Goal: Information Seeking & Learning: Learn about a topic

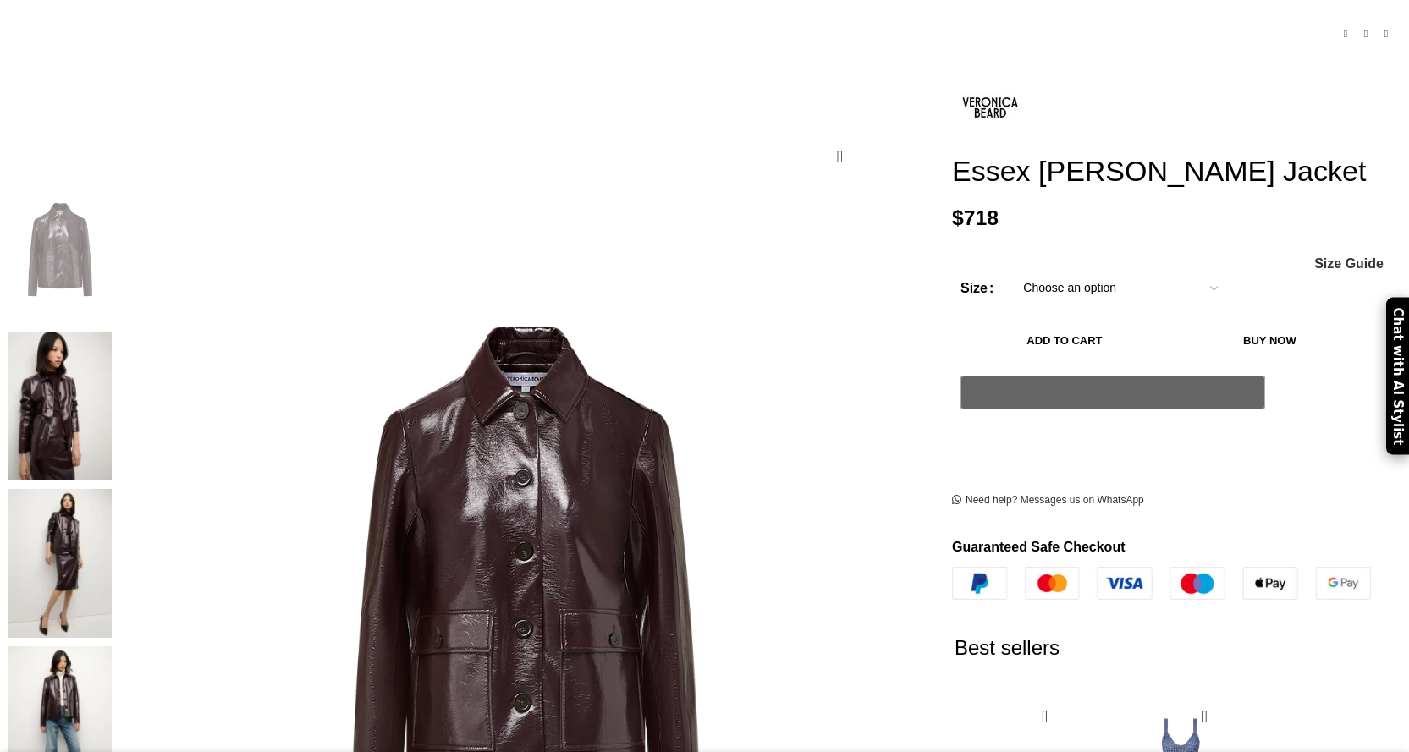
click at [112, 332] on img at bounding box center [59, 406] width 103 height 149
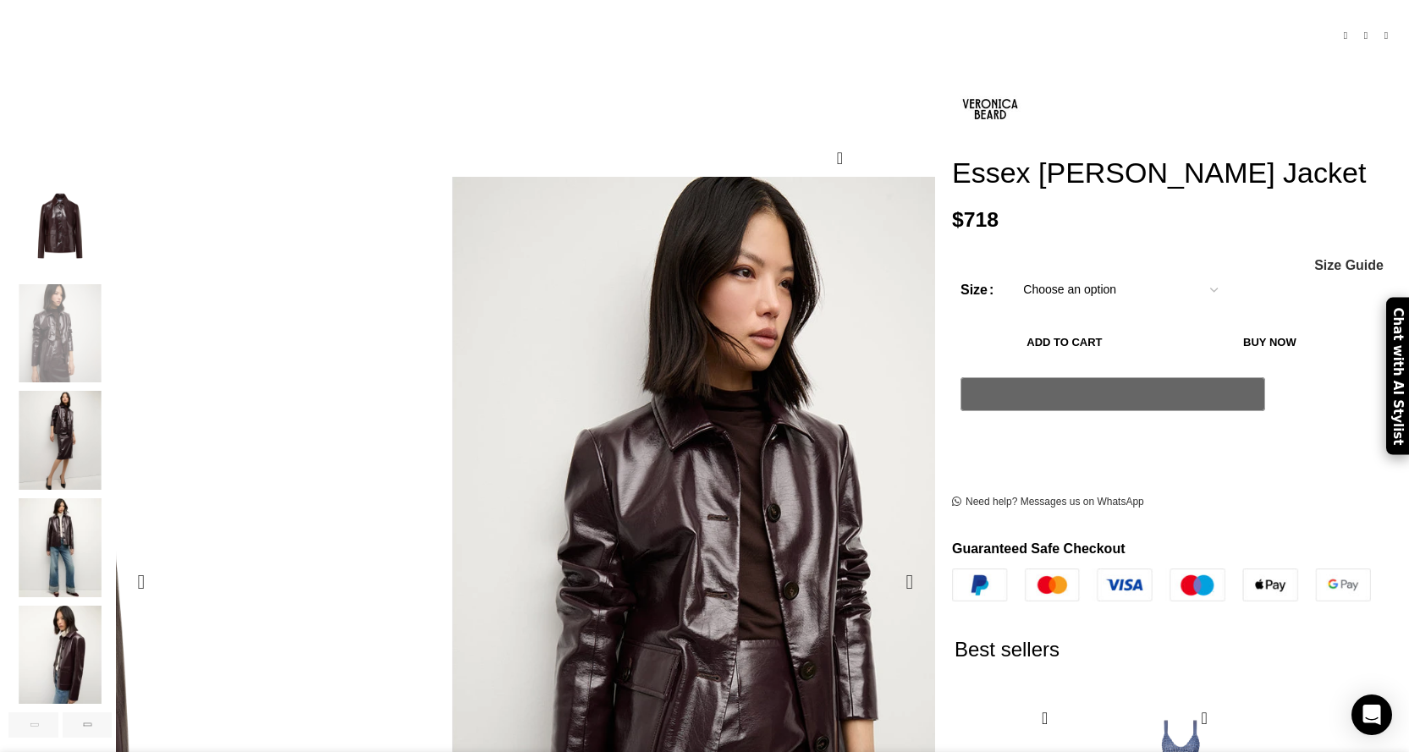
scroll to position [0, 179]
click at [484, 427] on figure "2 / 6" at bounding box center [775, 582] width 810 height 810
click at [112, 214] on img "1 / 6" at bounding box center [59, 226] width 103 height 99
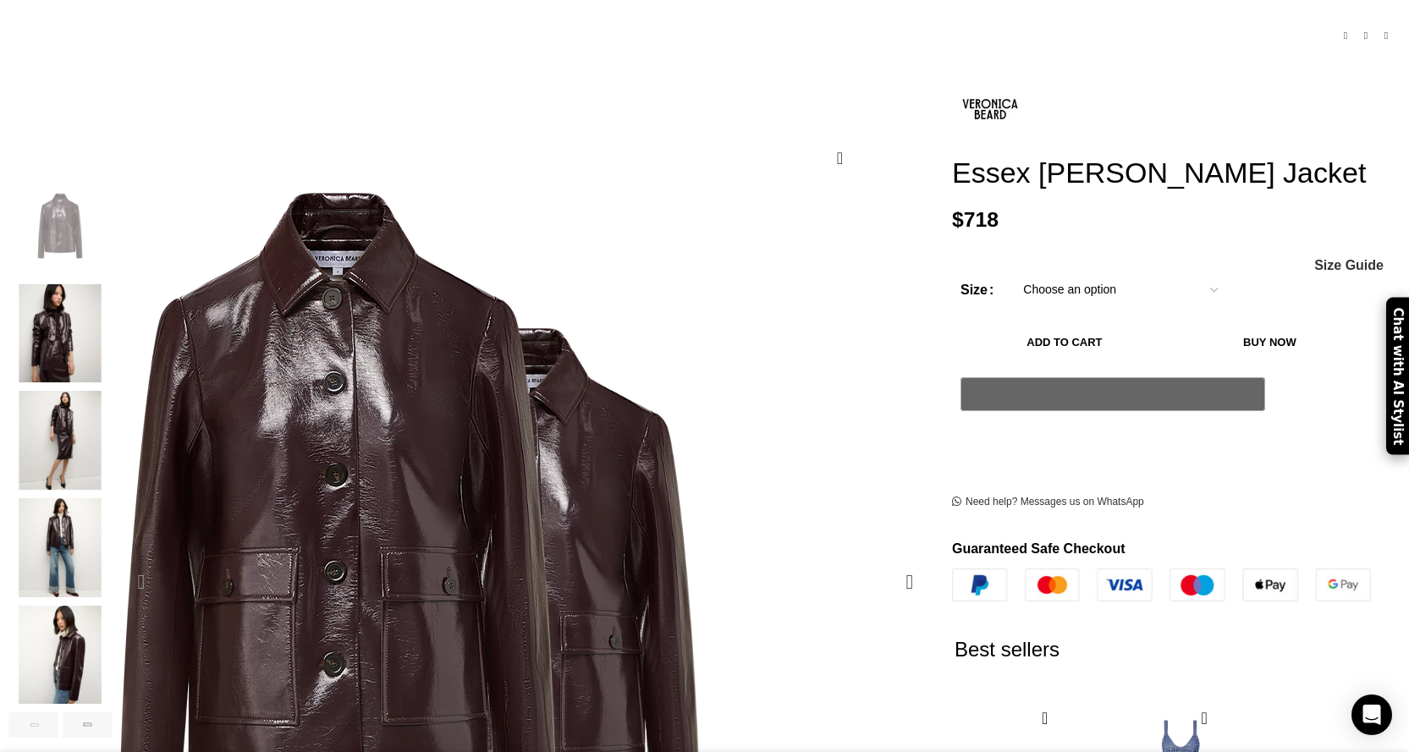
click at [112, 294] on img "2 / 6" at bounding box center [59, 333] width 103 height 99
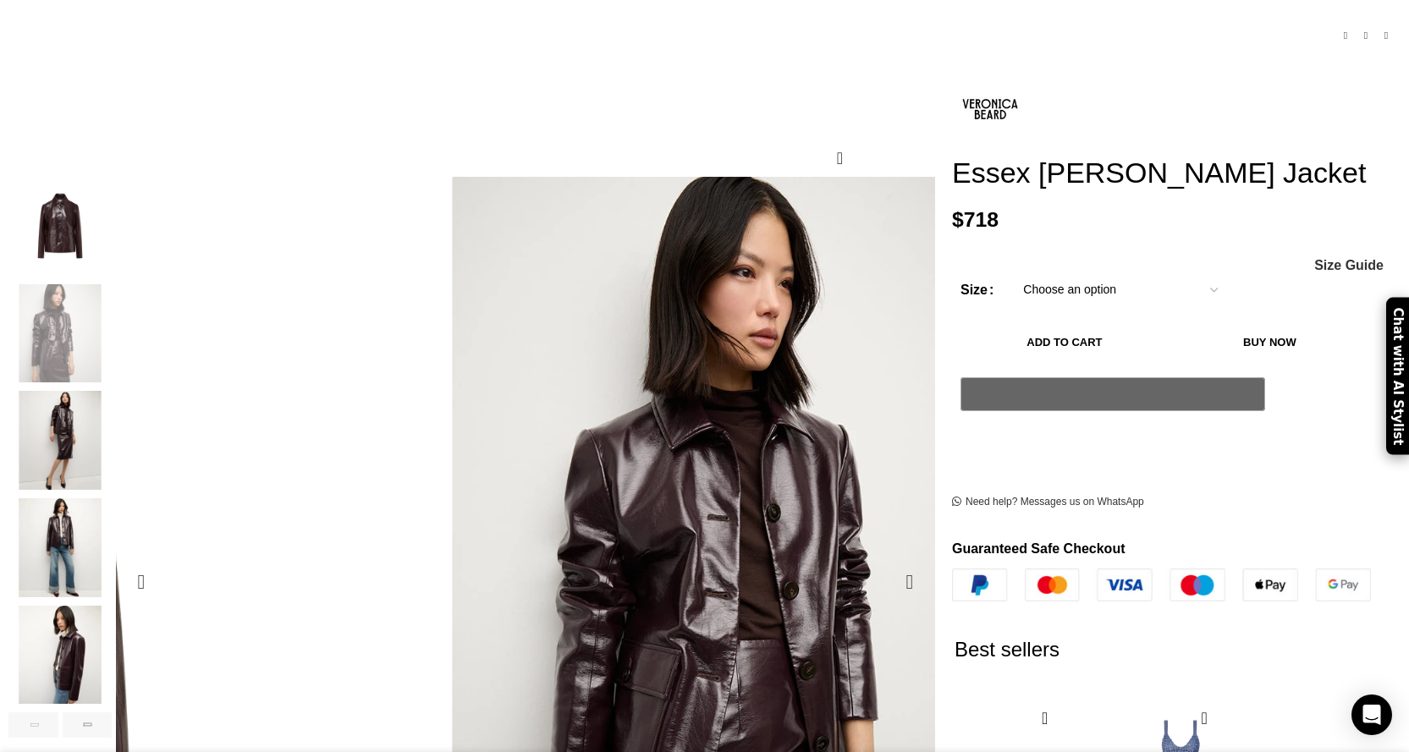
click at [584, 304] on figure "2 / 6" at bounding box center [775, 582] width 810 height 810
click at [582, 403] on figure "2 / 6" at bounding box center [775, 582] width 810 height 810
click at [585, 330] on figure "2 / 6" at bounding box center [775, 582] width 810 height 810
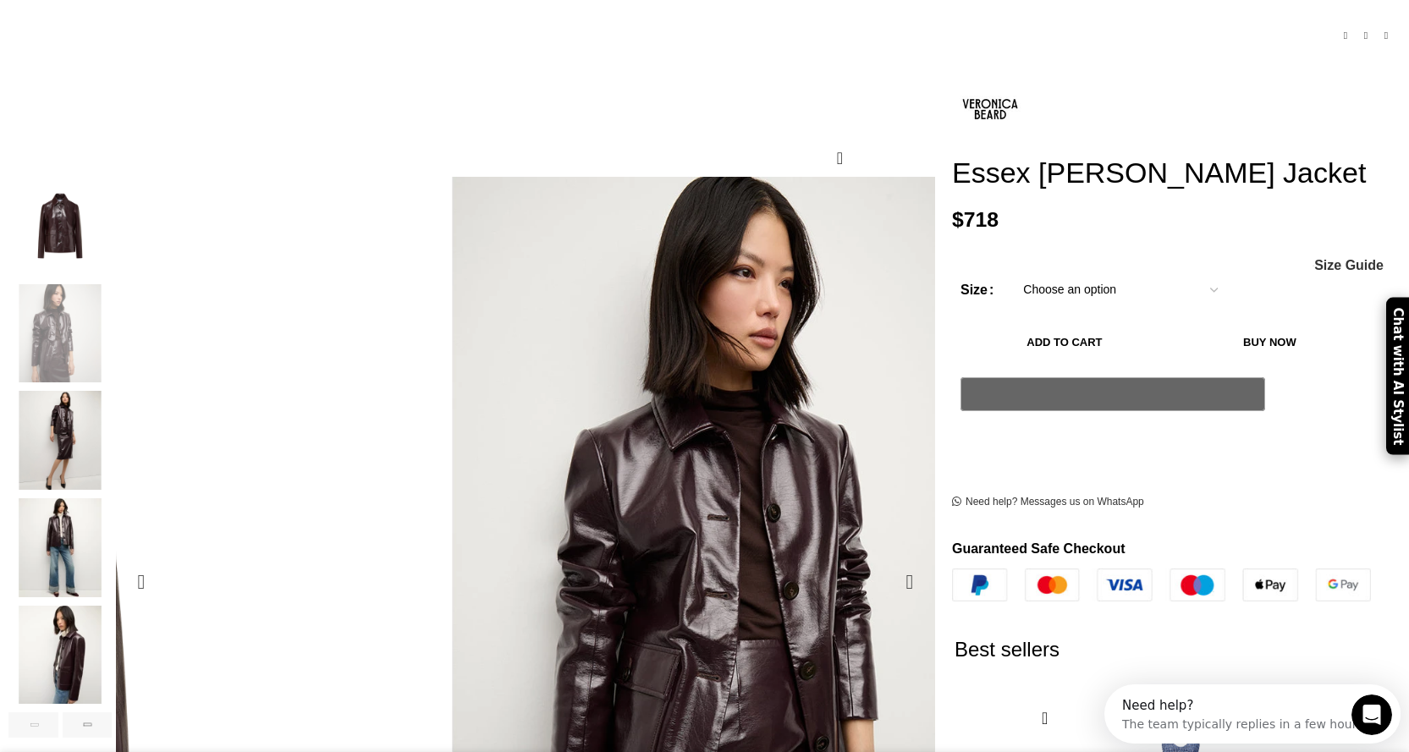
click at [585, 330] on figure "2 / 6" at bounding box center [775, 582] width 810 height 810
drag, startPoint x: 574, startPoint y: 330, endPoint x: 243, endPoint y: 305, distance: 331.7
click at [112, 434] on img "3 / 6" at bounding box center [59, 440] width 103 height 99
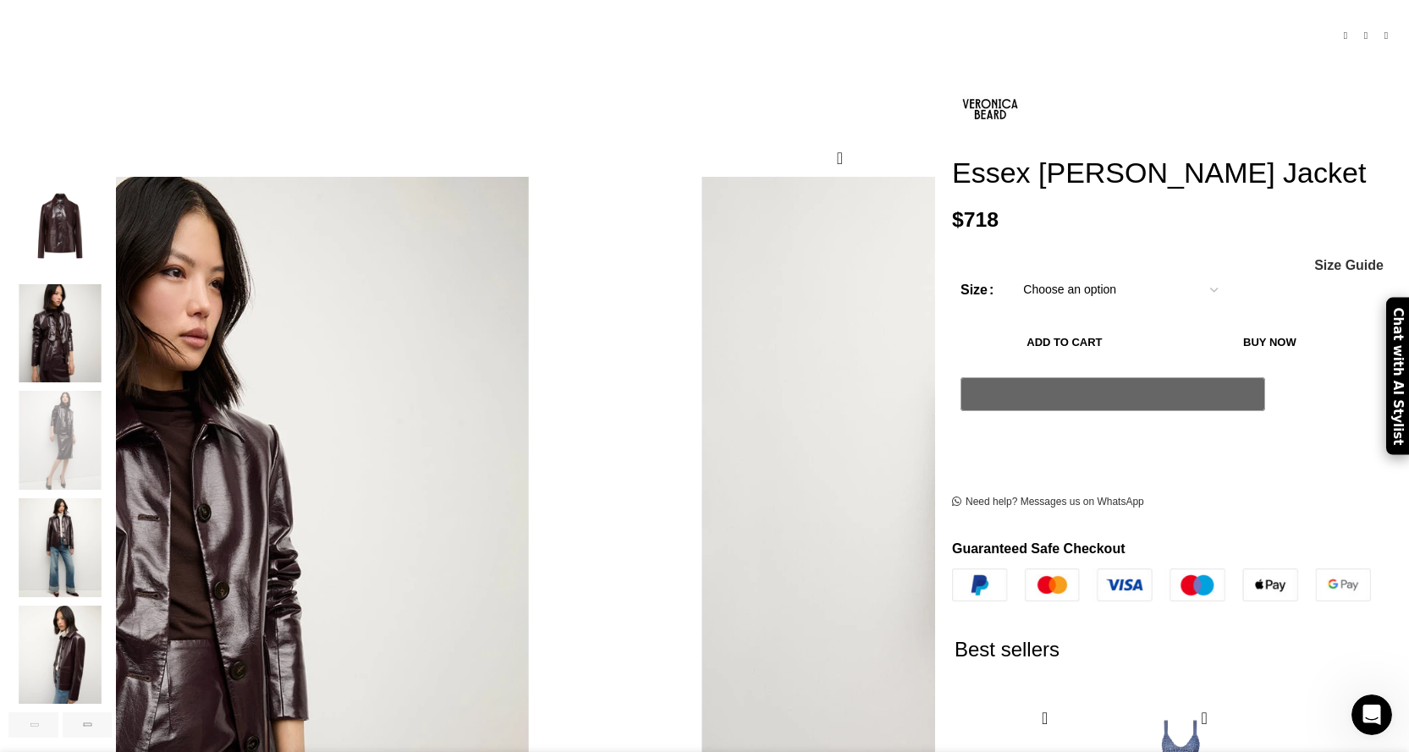
click at [112, 500] on img "4 / 6" at bounding box center [59, 547] width 103 height 99
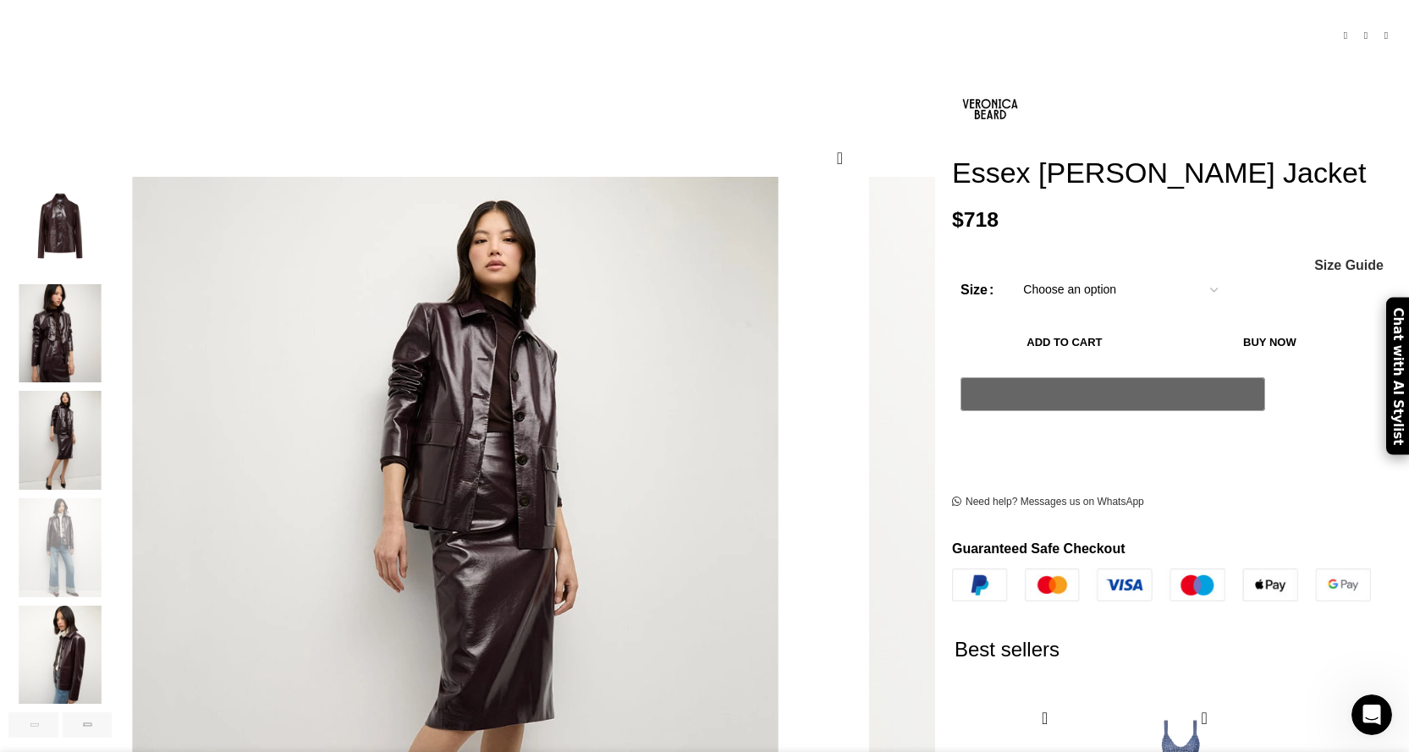
scroll to position [0, 891]
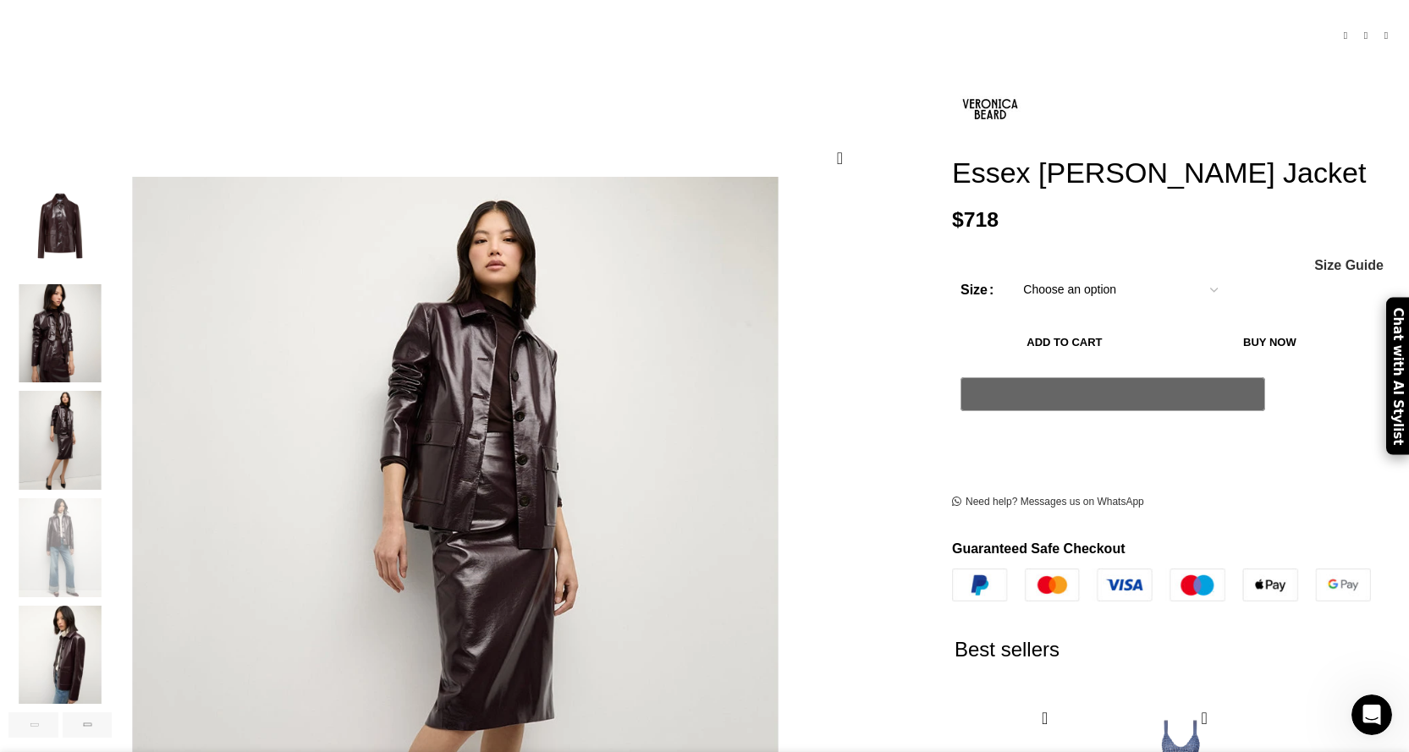
click at [112, 630] on img "5 / 6" at bounding box center [59, 655] width 103 height 99
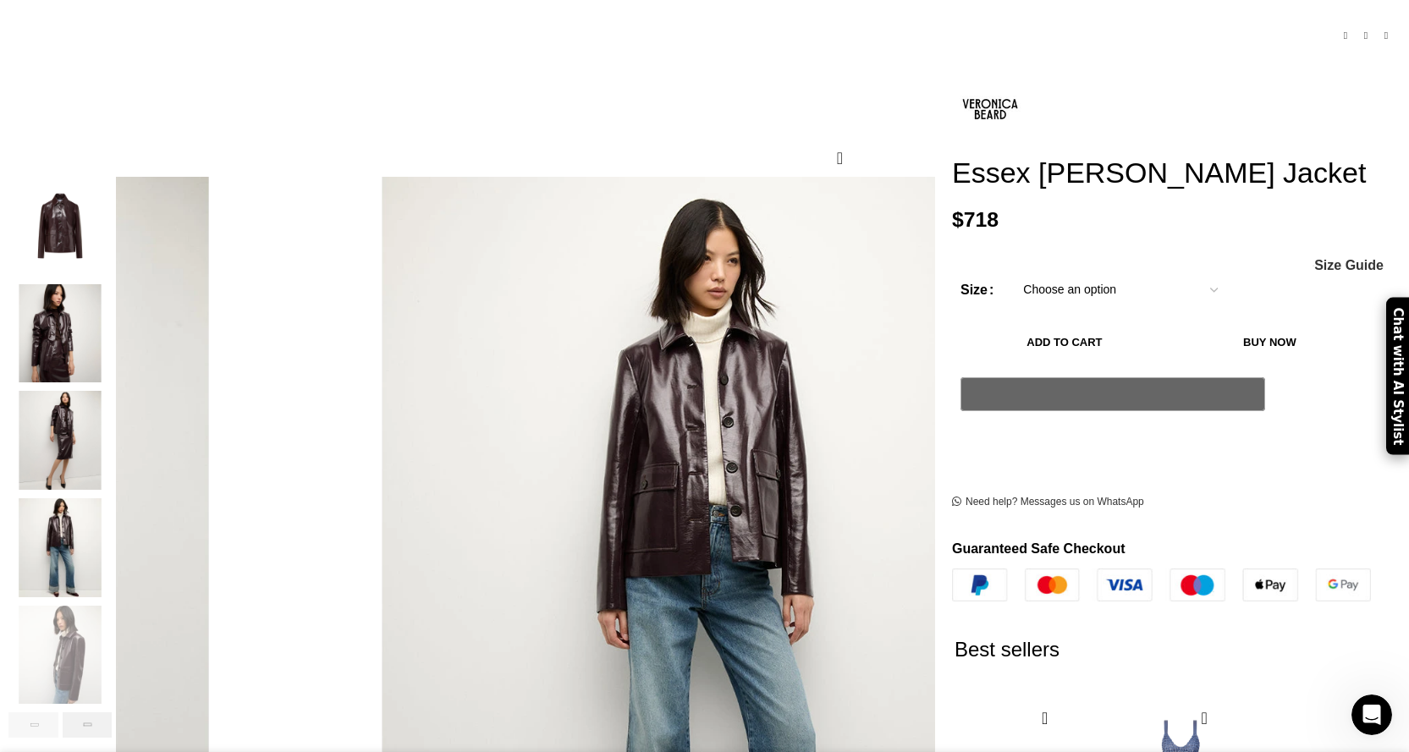
click at [113, 712] on div "Next slide" at bounding box center [88, 724] width 50 height 25
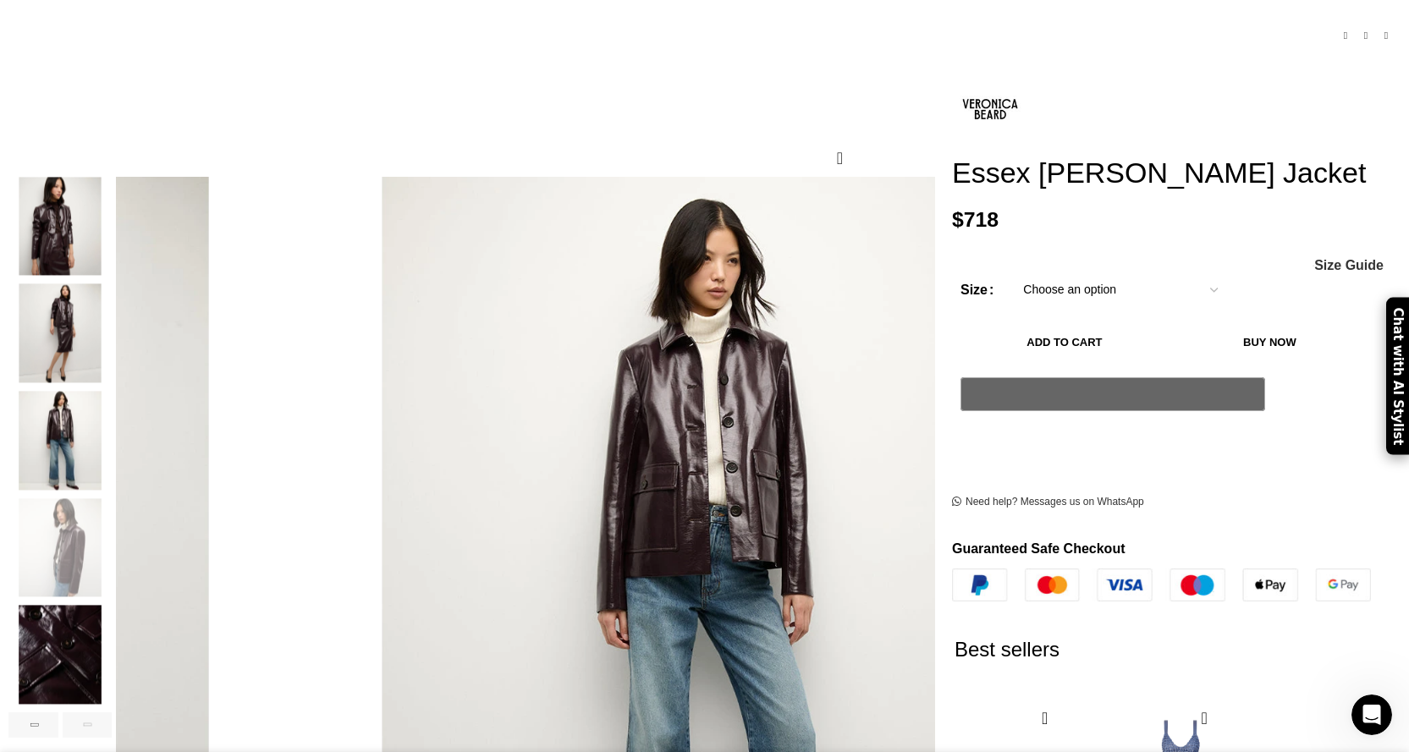
click at [113, 712] on div "Next slide" at bounding box center [88, 724] width 50 height 25
click at [112, 636] on img "6 / 6" at bounding box center [59, 655] width 103 height 99
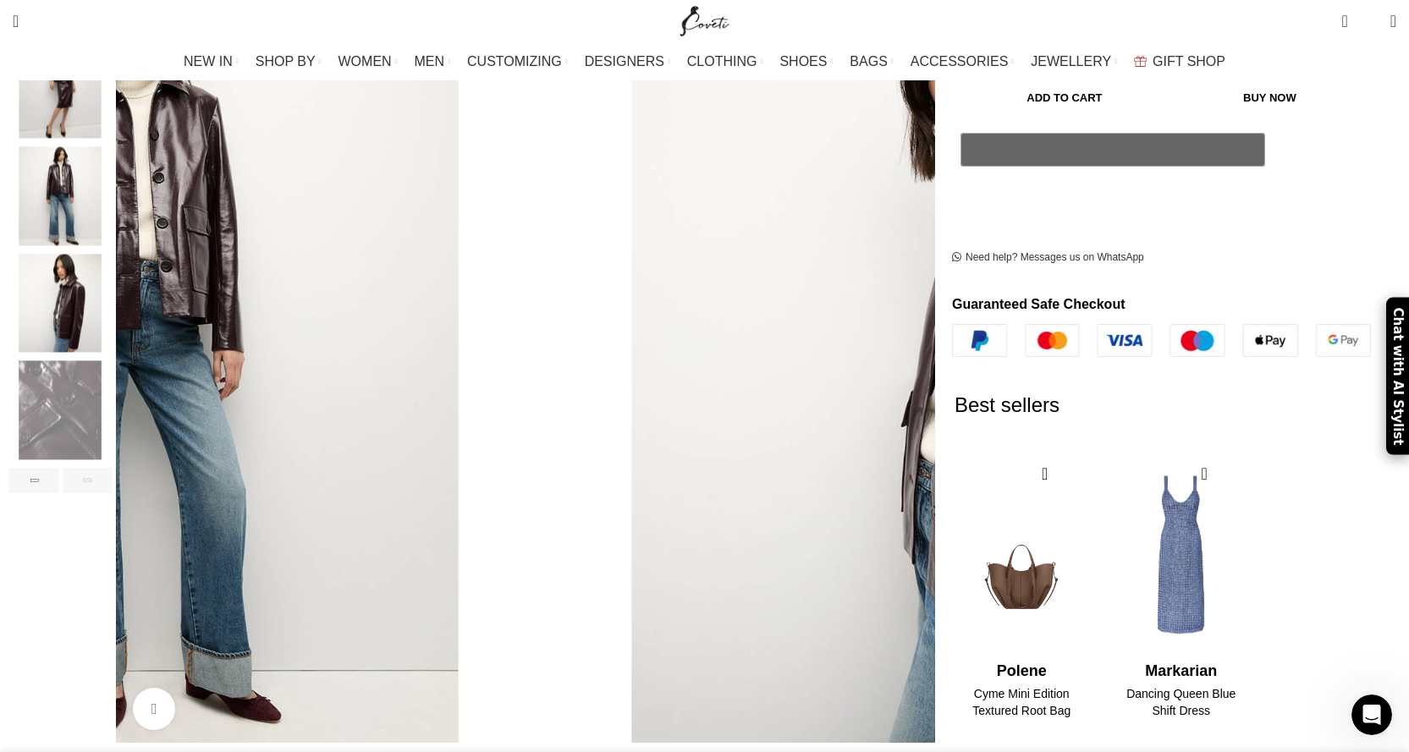
scroll to position [423, 0]
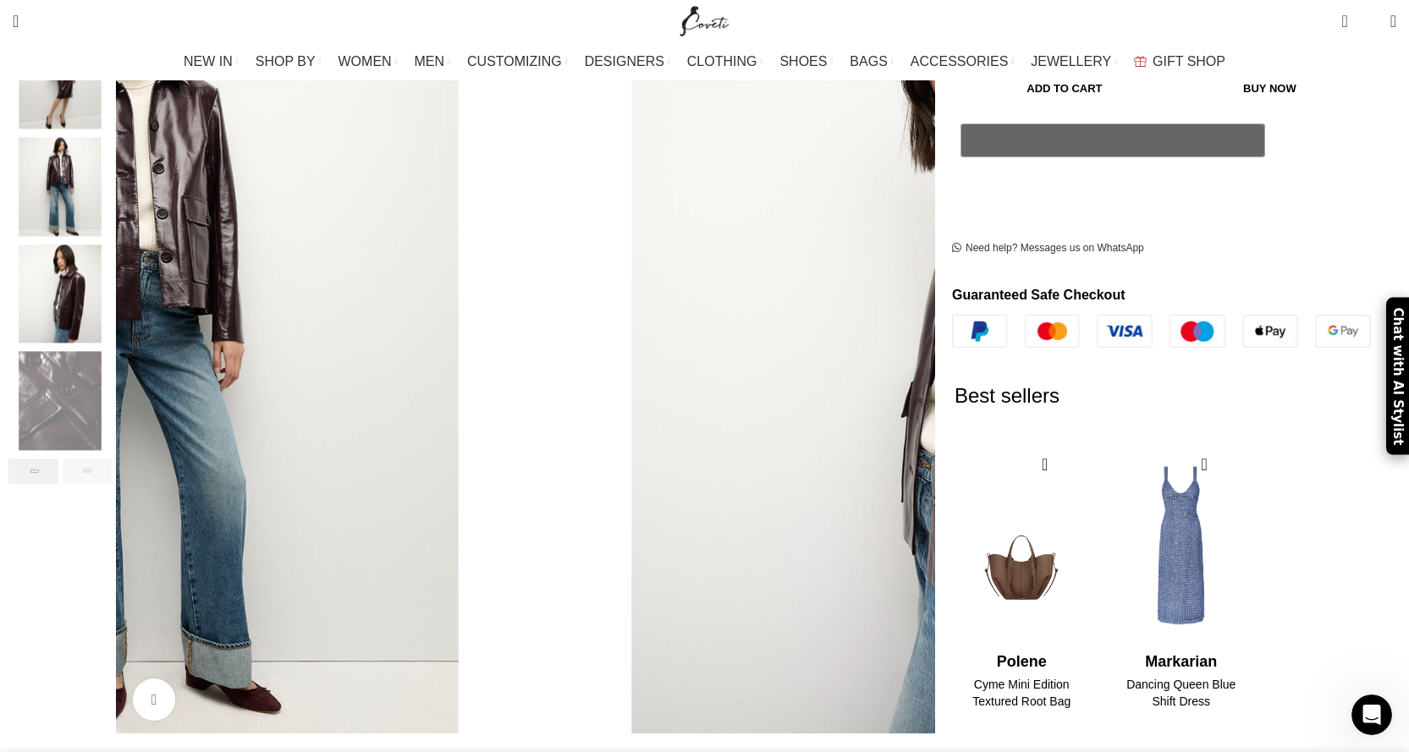
click at [58, 459] on div "Previous slide" at bounding box center [33, 471] width 50 height 25
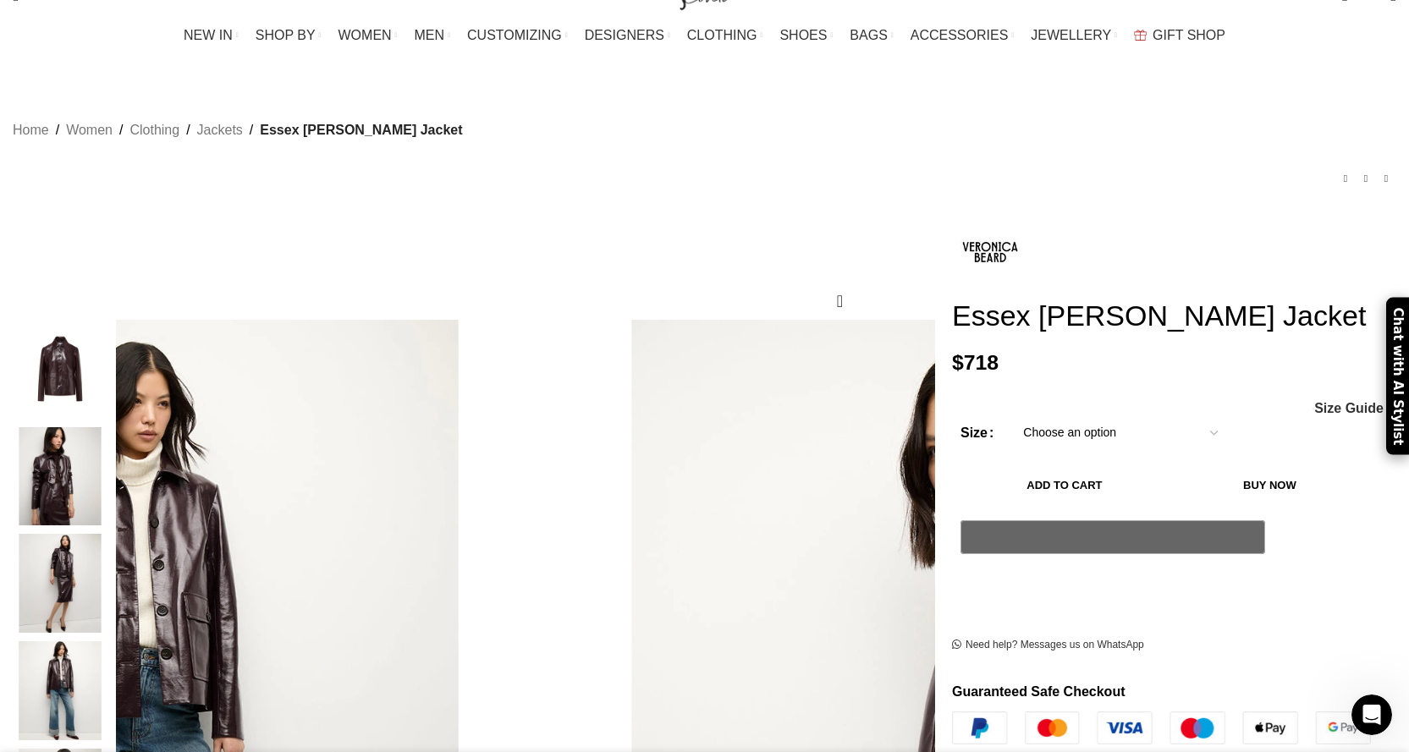
scroll to position [0, 0]
